Goal: Task Accomplishment & Management: Complete application form

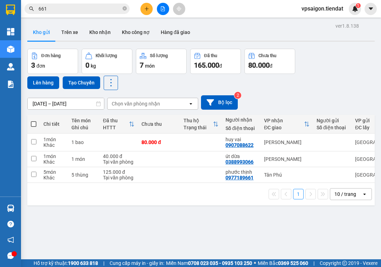
click at [84, 212] on div "ver 1.8.138 Kho gửi Trên xe Kho nhận Kho công nợ Hàng đã giao Đơn hàng 3 đơn Kh…" at bounding box center [201, 154] width 353 height 267
click at [33, 122] on span at bounding box center [34, 124] width 6 height 6
click at [34, 120] on input "checkbox" at bounding box center [34, 120] width 0 height 0
checkbox input "true"
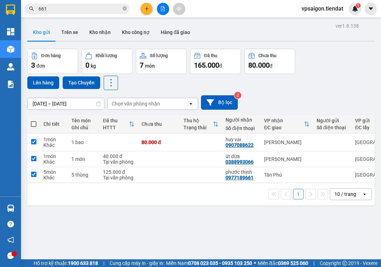
checkbox input "true"
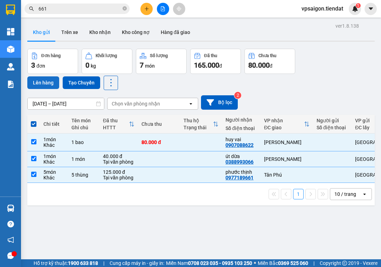
click at [46, 81] on button "Lên hàng" at bounding box center [43, 82] width 32 height 13
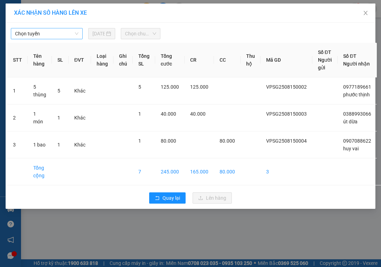
click at [52, 31] on span "Chọn tuyến" at bounding box center [46, 33] width 63 height 11
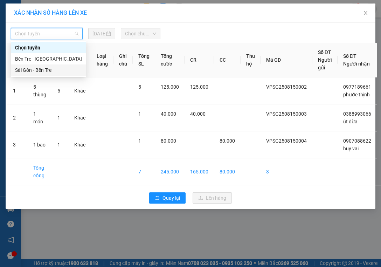
click at [57, 71] on div "Sài Gòn - Bến Tre" at bounding box center [48, 70] width 67 height 8
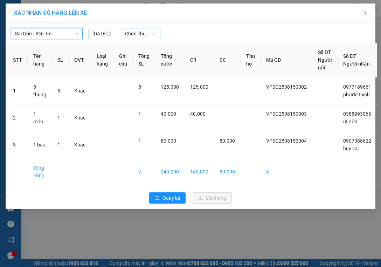
click at [146, 37] on span "Chọn chuyến" at bounding box center [140, 33] width 31 height 11
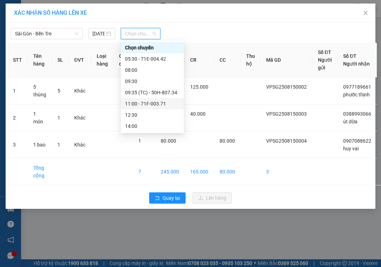
click at [164, 102] on div "11:00 - 71F-003.71" at bounding box center [152, 104] width 55 height 8
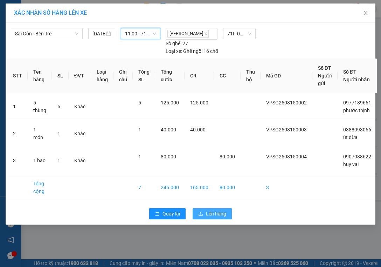
click at [218, 213] on span "Lên hàng" at bounding box center [216, 214] width 20 height 8
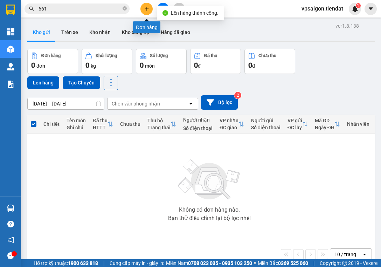
click at [145, 9] on icon "plus" at bounding box center [146, 8] width 5 height 5
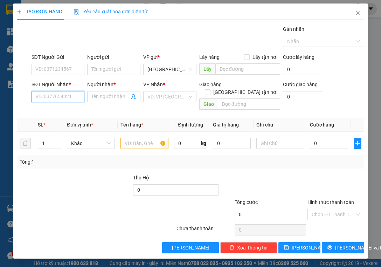
click at [77, 95] on input "SĐT Người Nhận *" at bounding box center [58, 96] width 53 height 11
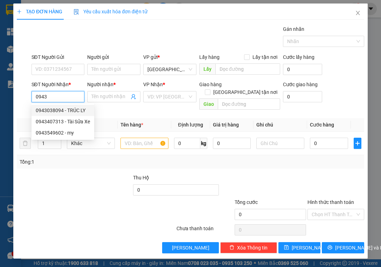
click at [79, 110] on div "0943038094 - TRÚC LY" at bounding box center [63, 110] width 54 height 8
type input "0943038094"
type input "TRÚC LY"
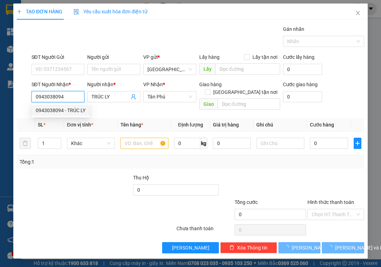
type input "240.000"
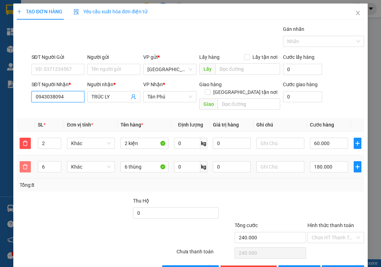
type input "0943038094"
click at [26, 164] on icon "delete" at bounding box center [25, 167] width 6 height 6
type input "60.000"
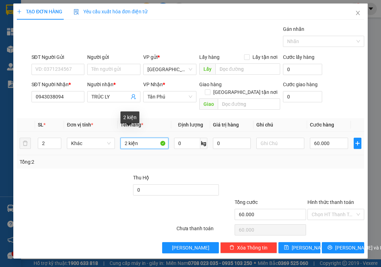
click at [140, 138] on input "2 kiện" at bounding box center [144, 143] width 48 height 11
type input "2 cây"
click at [339, 138] on input "60.000" at bounding box center [329, 143] width 38 height 11
type input "0"
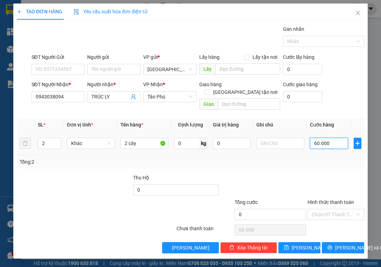
type input "0"
type input "1"
type input "01"
type input "10"
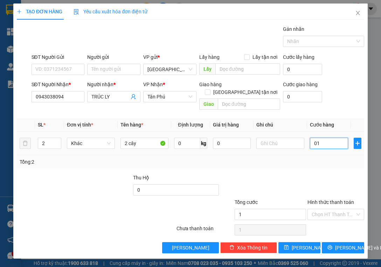
type input "10"
type input "010"
type input "100"
type input "0.100"
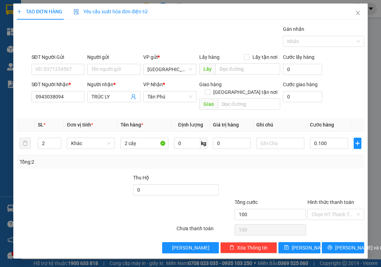
type input "100.000"
click at [339, 155] on div "Tổng: 2" at bounding box center [190, 161] width 347 height 13
click at [326, 43] on div at bounding box center [320, 41] width 71 height 8
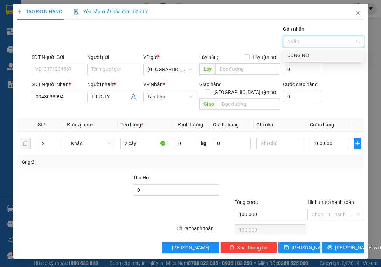
click at [310, 57] on div "CÔNG NỢ" at bounding box center [323, 55] width 73 height 8
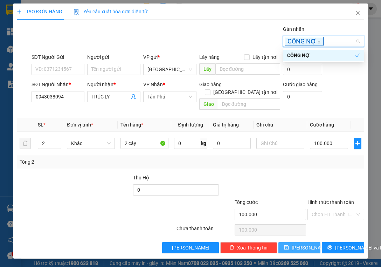
click at [301, 244] on span "[PERSON_NAME]" at bounding box center [310, 248] width 37 height 8
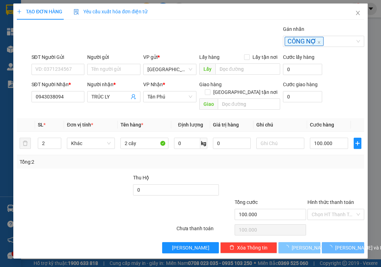
type input "0"
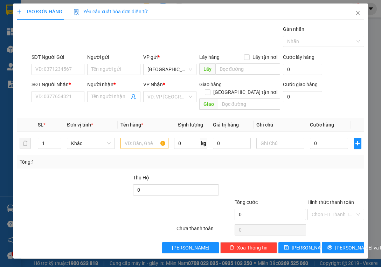
click at [75, 198] on div at bounding box center [67, 210] width 102 height 25
